Goal: Task Accomplishment & Management: Complete application form

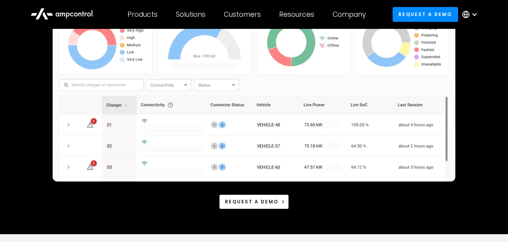
scroll to position [159, 0]
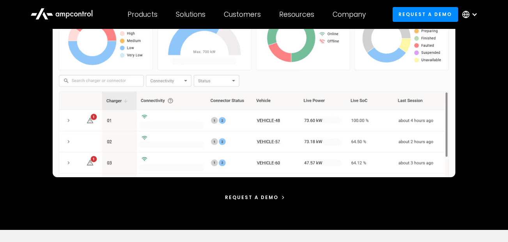
click at [256, 196] on div "Request a demo" at bounding box center [251, 197] width 53 height 7
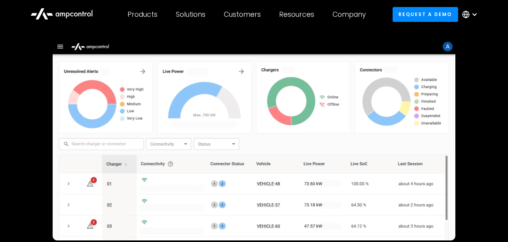
scroll to position [95, 0]
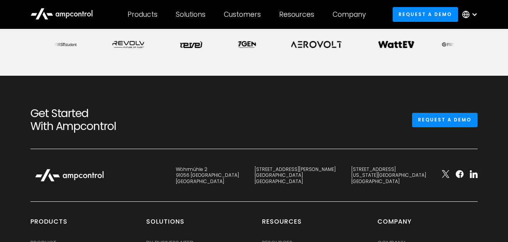
scroll to position [38, 0]
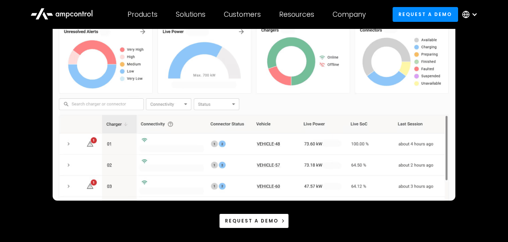
scroll to position [137, 0]
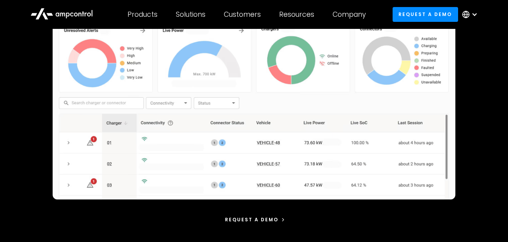
click at [249, 221] on div "Request a demo" at bounding box center [251, 219] width 53 height 7
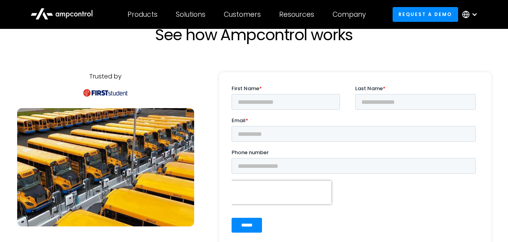
scroll to position [44, 0]
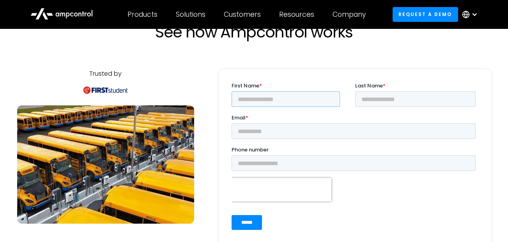
click at [268, 99] on input "First Name *" at bounding box center [285, 99] width 108 height 16
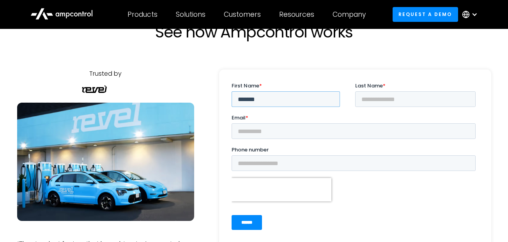
type input "*******"
click at [363, 97] on input "Last Name *" at bounding box center [415, 99] width 120 height 16
type input "*"
click at [267, 134] on input "Email *" at bounding box center [353, 131] width 244 height 16
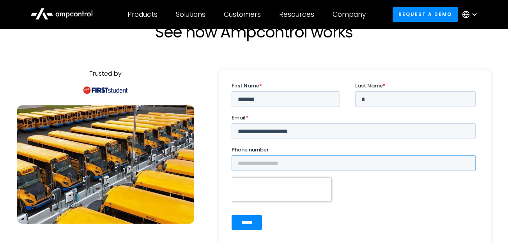
click at [265, 158] on input "Phone number" at bounding box center [353, 163] width 244 height 16
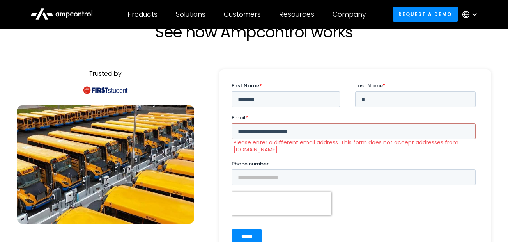
click at [216, 156] on div "Trusted by As we scale our electric fleet to 30,000 buses by 2035, partnering w…" at bounding box center [254, 192] width 474 height 303
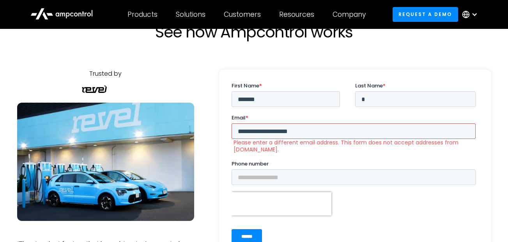
click at [310, 133] on input "**********" at bounding box center [353, 131] width 244 height 16
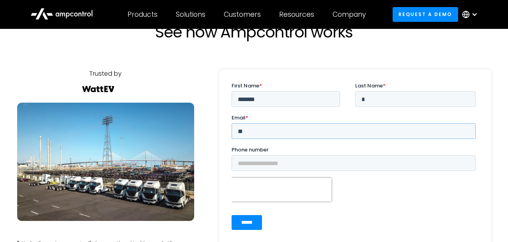
type input "*"
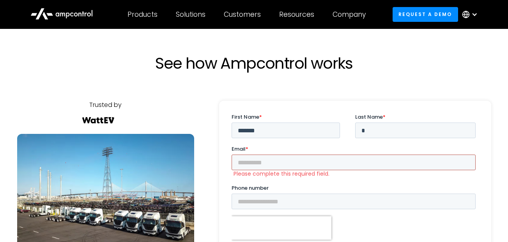
scroll to position [34, 0]
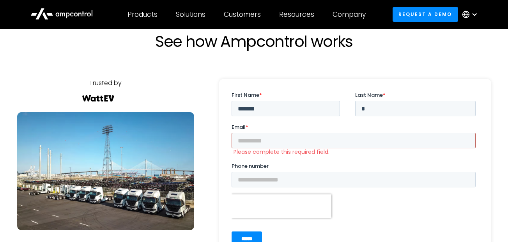
click at [253, 142] on input "Email *" at bounding box center [353, 141] width 244 height 16
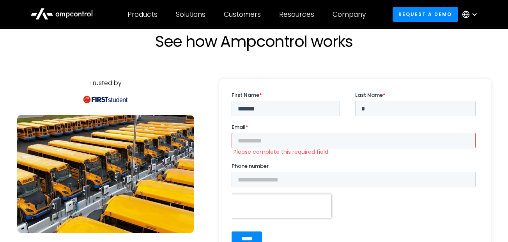
type input "**********"
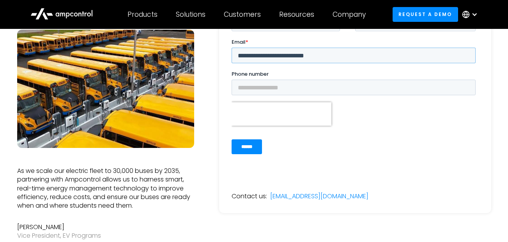
scroll to position [120, 0]
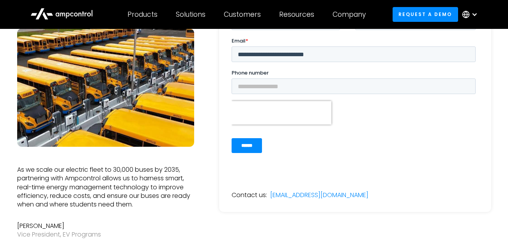
click at [258, 145] on input "******" at bounding box center [246, 145] width 30 height 15
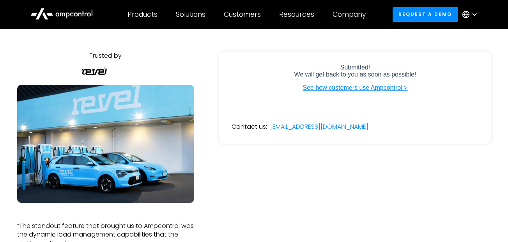
scroll to position [60, 0]
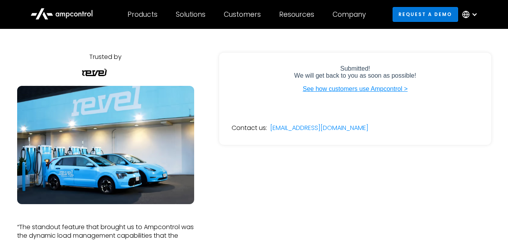
click at [432, 16] on link "Request a demo" at bounding box center [426, 14] width 66 height 14
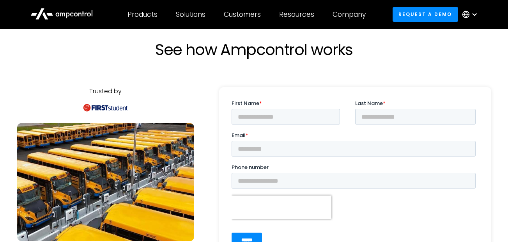
scroll to position [25, 0]
